Goal: Use online tool/utility: Utilize a website feature to perform a specific function

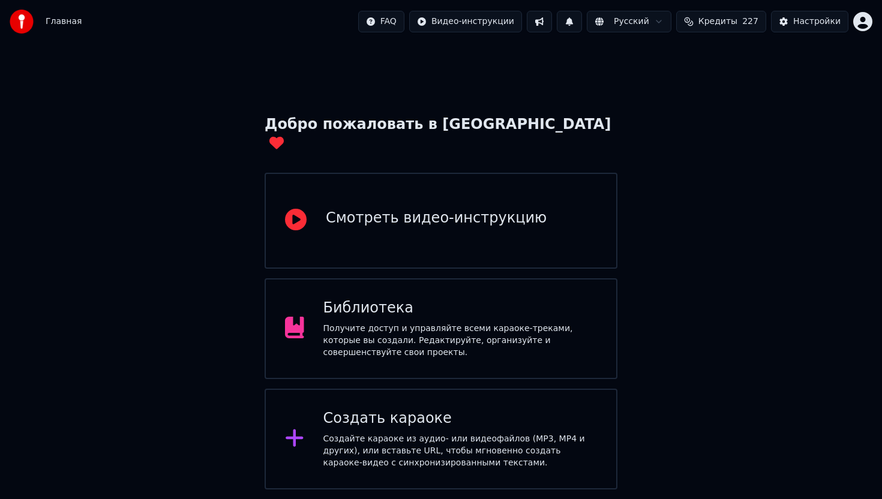
click at [480, 299] on div "Библиотека" at bounding box center [460, 308] width 274 height 19
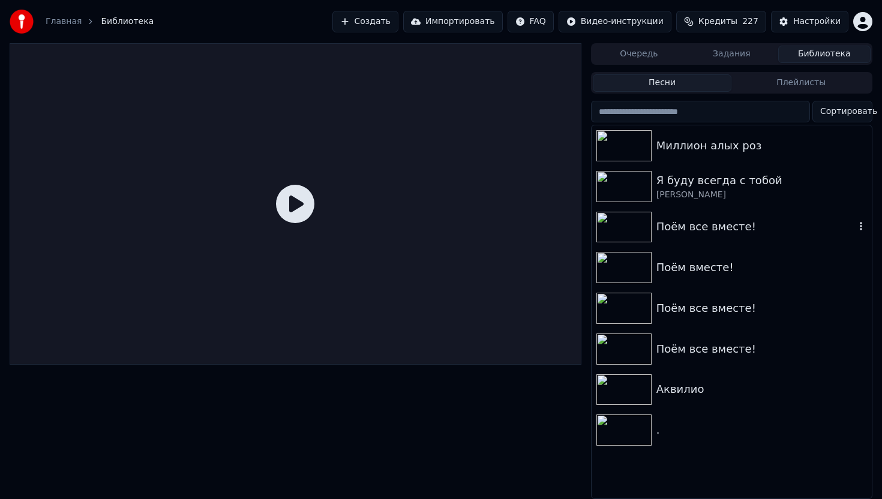
click at [701, 237] on div "Поём все вместе!" at bounding box center [732, 227] width 280 height 41
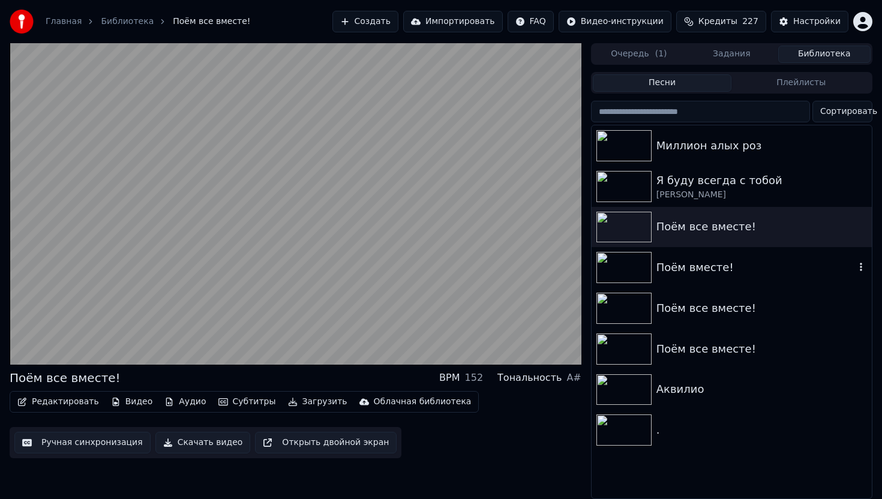
click at [691, 270] on div "Поём вместе!" at bounding box center [755, 267] width 199 height 17
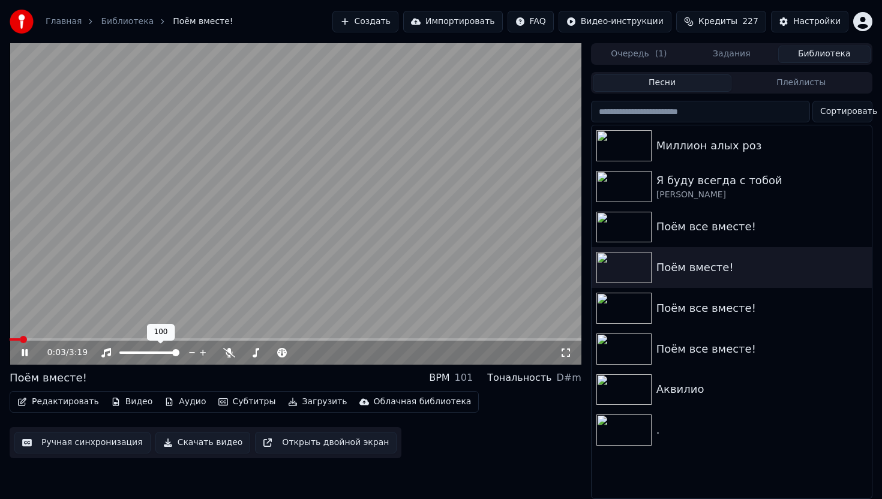
click at [172, 337] on div "100 100" at bounding box center [161, 332] width 28 height 17
click at [173, 340] on div "100 100" at bounding box center [161, 332] width 28 height 17
click at [665, 314] on div "Поём все вместе!" at bounding box center [755, 308] width 199 height 17
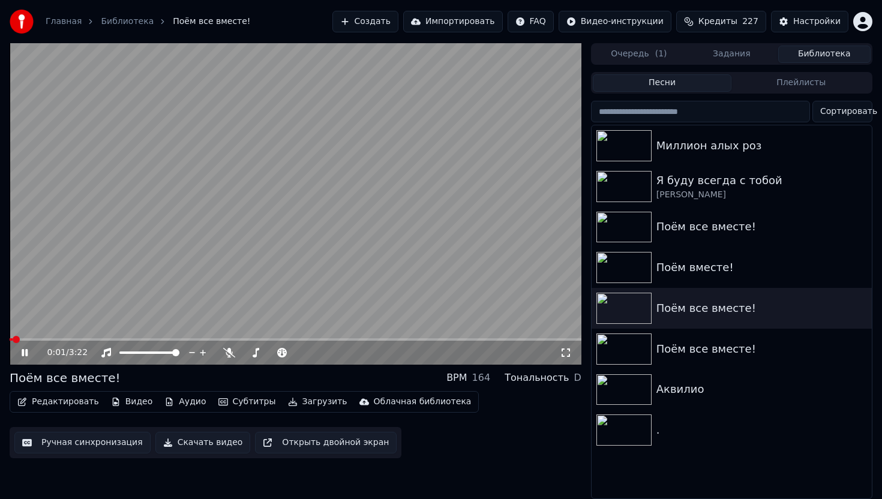
click at [25, 351] on icon at bounding box center [33, 353] width 28 height 10
click at [695, 340] on div "Поём все вместе!" at bounding box center [732, 349] width 280 height 41
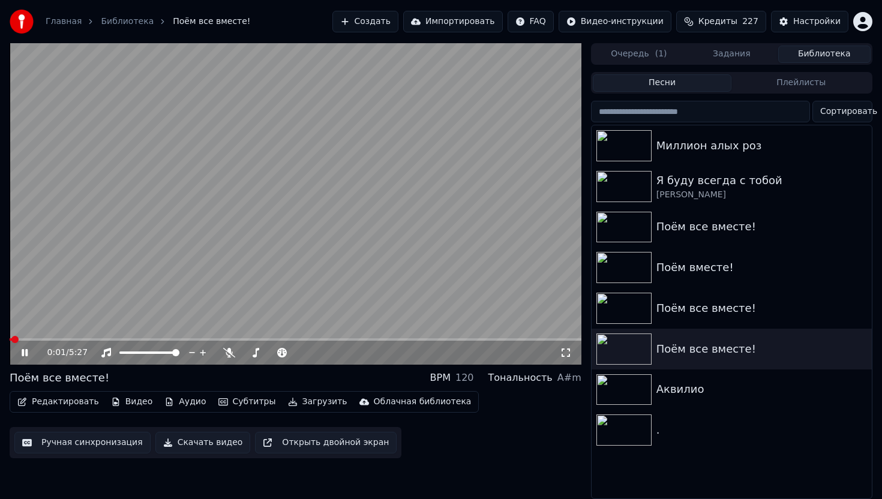
click at [22, 355] on icon at bounding box center [25, 352] width 6 height 7
click at [142, 403] on button "Видео" at bounding box center [132, 402] width 52 height 17
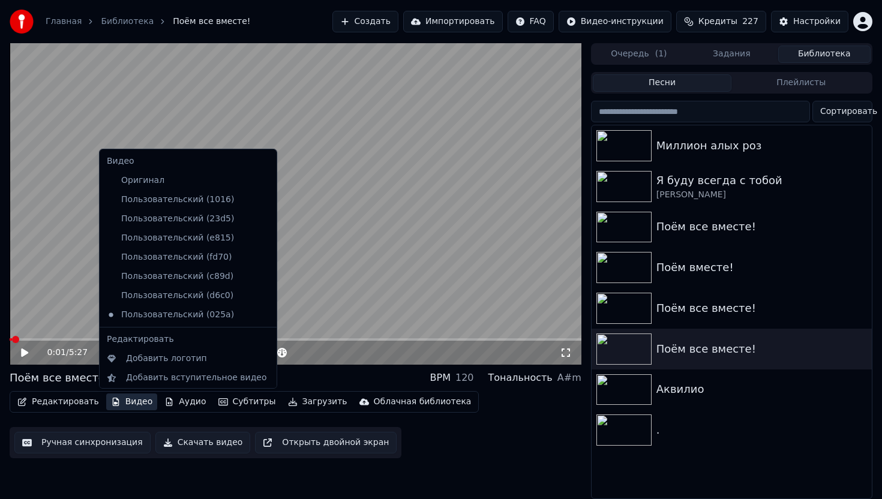
click at [261, 182] on icon at bounding box center [265, 181] width 8 height 10
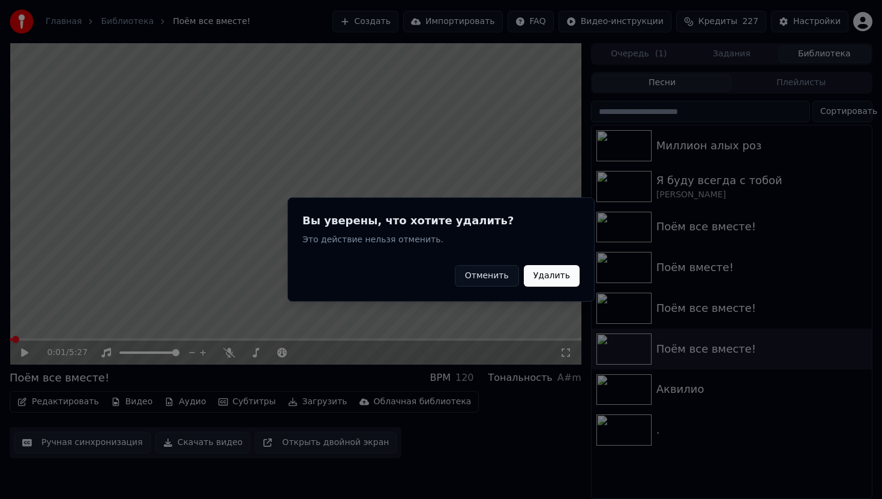
click at [480, 273] on button "Отменить" at bounding box center [487, 276] width 64 height 22
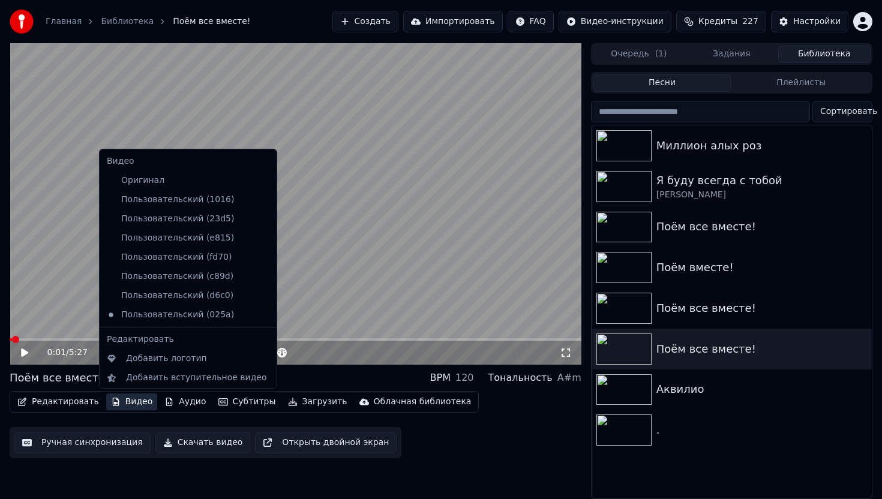
click at [131, 398] on button "Видео" at bounding box center [132, 402] width 52 height 17
click at [261, 201] on icon at bounding box center [267, 200] width 13 height 10
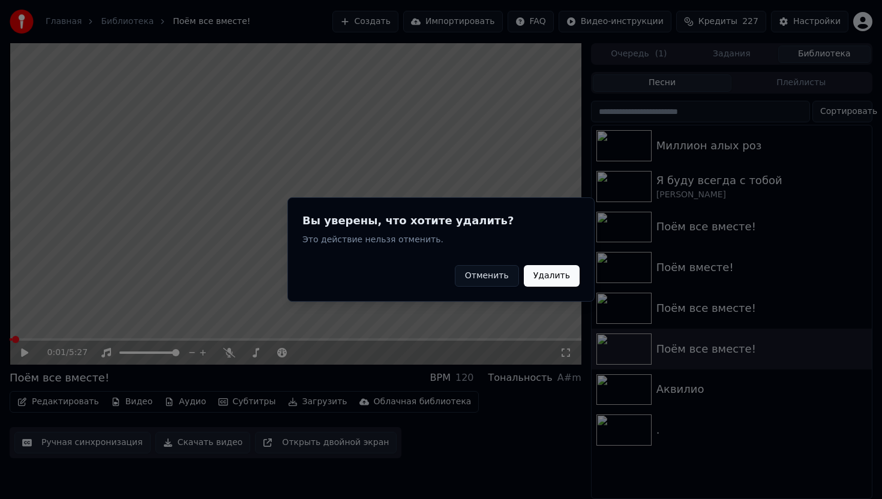
click at [548, 277] on button "Удалить" at bounding box center [552, 276] width 56 height 22
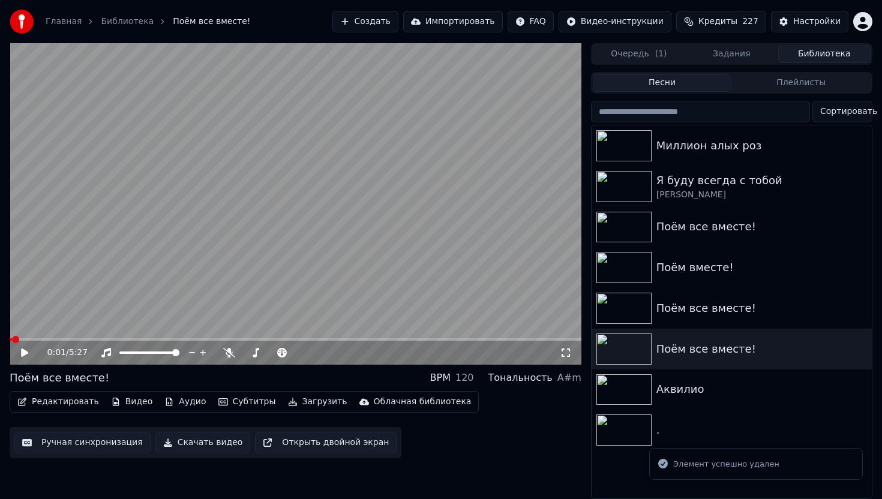
click at [132, 394] on button "Видео" at bounding box center [132, 402] width 52 height 17
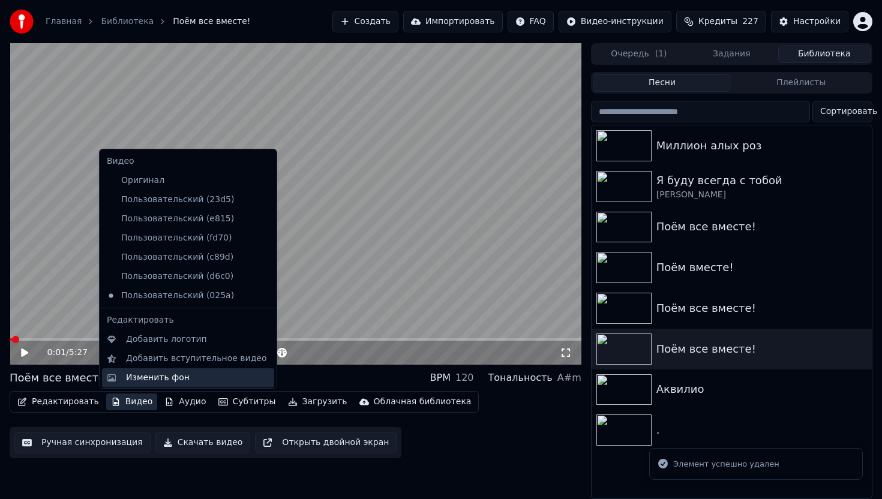
click at [173, 376] on div "Изменить фон" at bounding box center [158, 378] width 64 height 12
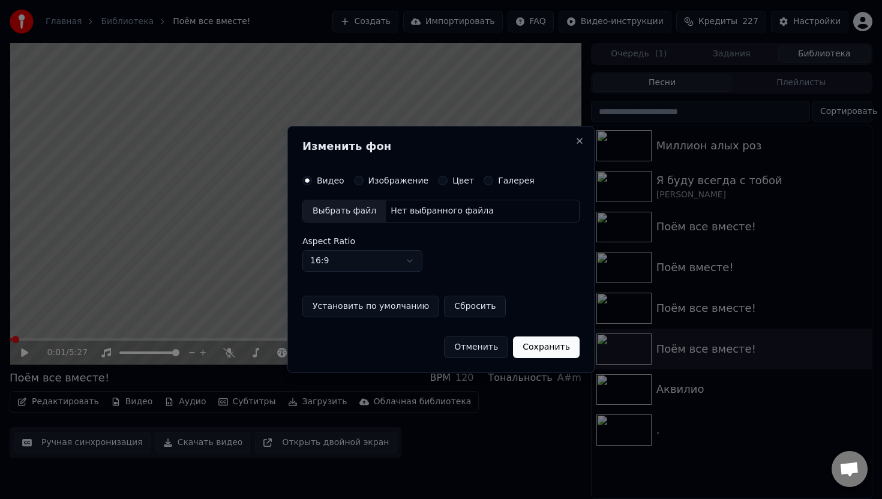
click at [351, 210] on div "Выбрать файл" at bounding box center [344, 211] width 83 height 22
click at [361, 180] on button "Изображение" at bounding box center [359, 181] width 10 height 10
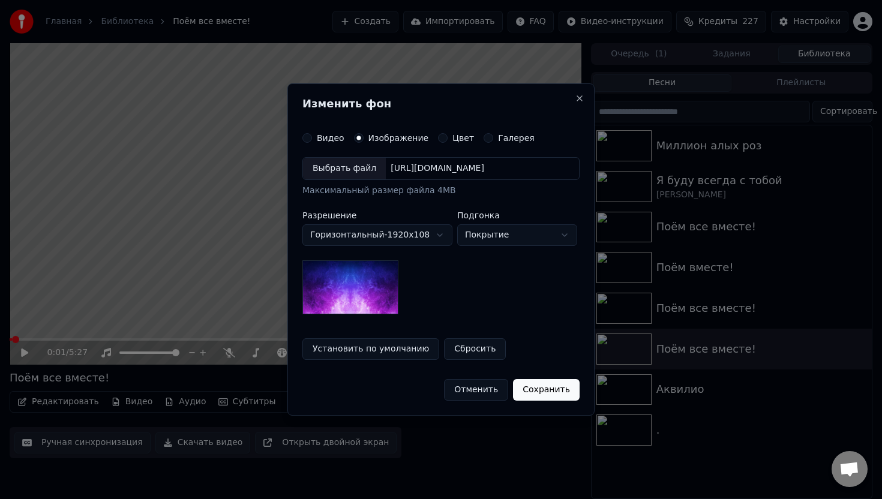
click at [346, 168] on div "Выбрать файл" at bounding box center [344, 169] width 83 height 22
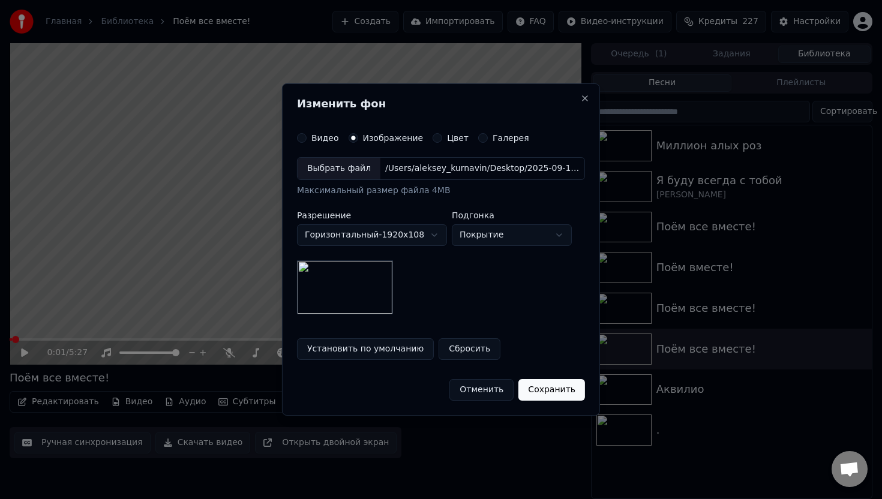
click at [544, 388] on button "Сохранить" at bounding box center [551, 390] width 67 height 22
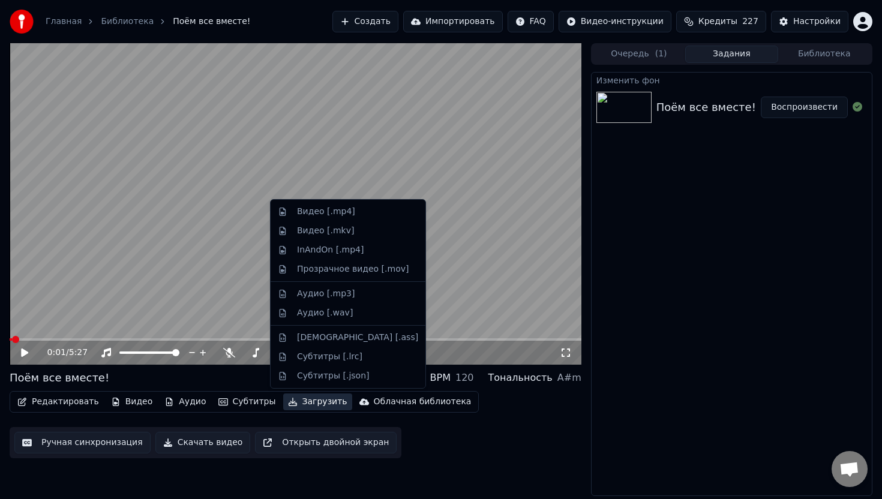
click at [320, 400] on button "Загрузить" at bounding box center [317, 402] width 69 height 17
click at [301, 210] on div "Видео [.mp4]" at bounding box center [326, 212] width 58 height 12
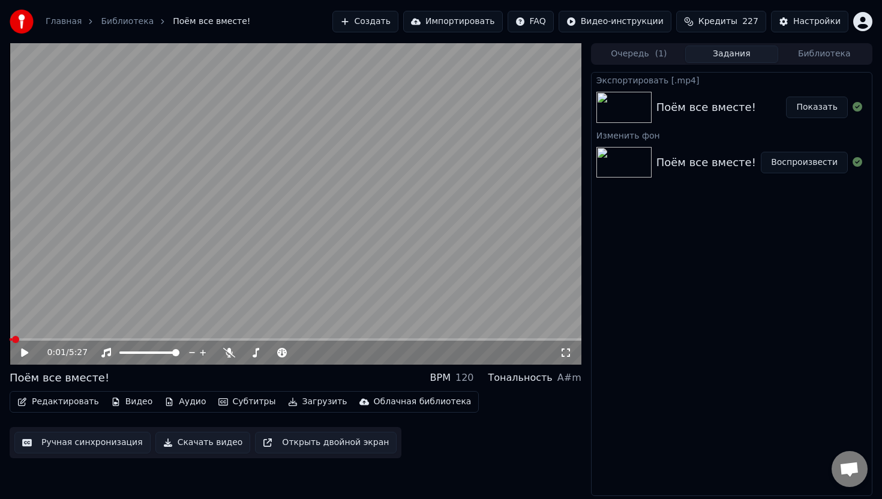
click at [825, 115] on button "Показать" at bounding box center [817, 108] width 62 height 22
